Goal: Task Accomplishment & Management: Use online tool/utility

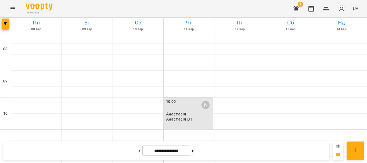
scroll to position [269, 0]
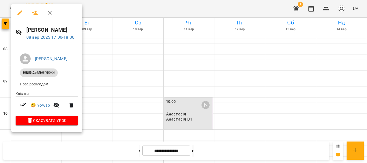
click at [162, 84] on div at bounding box center [183, 81] width 367 height 163
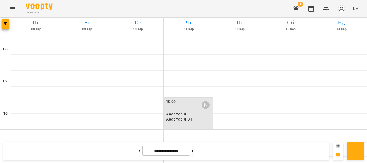
scroll to position [242, 0]
click at [194, 153] on button at bounding box center [193, 151] width 1 height 12
type input "**********"
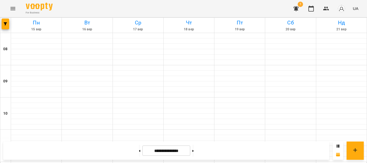
scroll to position [324, 0]
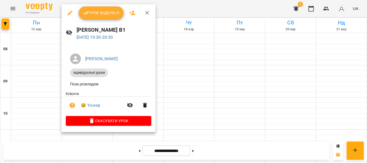
click at [101, 17] on button "Урок відбувся" at bounding box center [101, 12] width 45 height 13
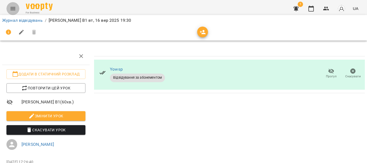
click at [11, 11] on icon "Menu" at bounding box center [13, 8] width 6 height 6
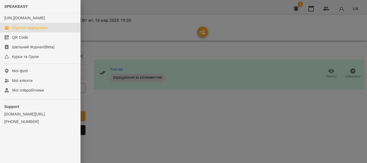
click at [28, 30] on div "Журнал відвідувань" at bounding box center [30, 27] width 36 height 5
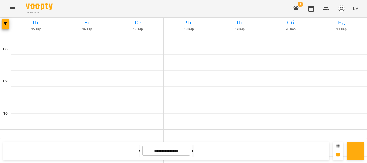
scroll to position [351, 0]
